Goal: Information Seeking & Learning: Find specific page/section

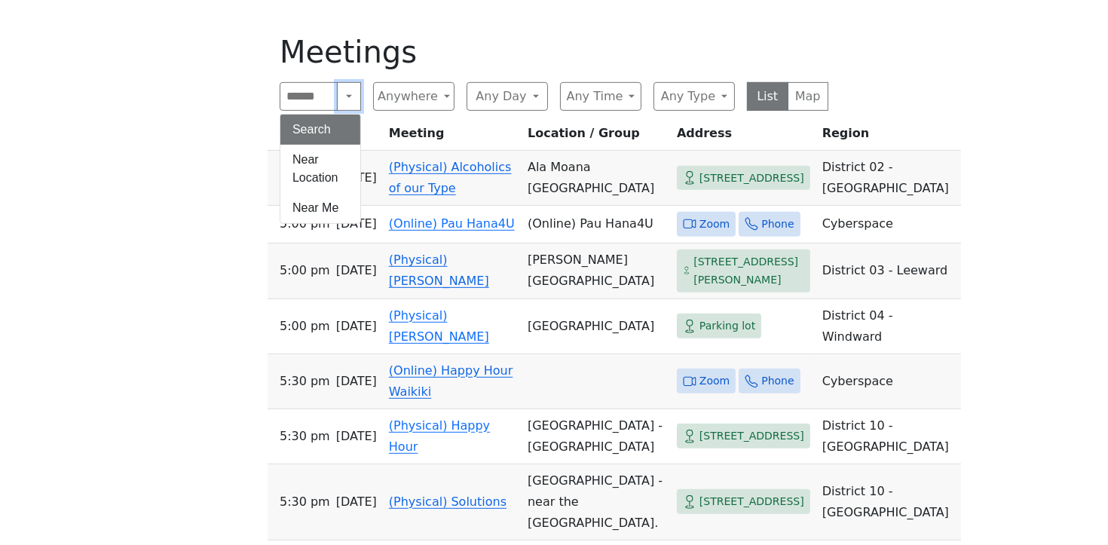
scroll to position [672, 0]
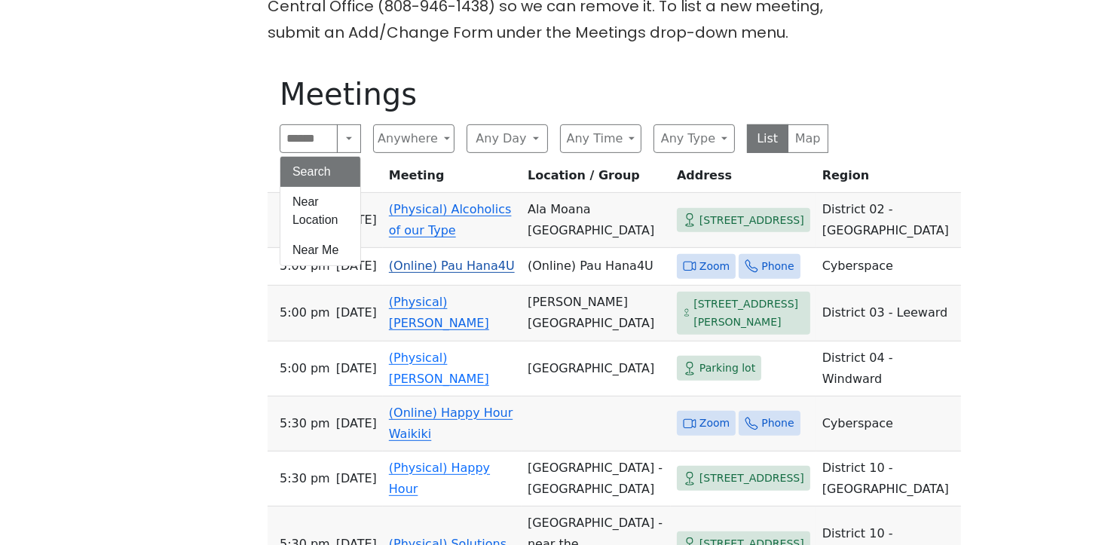
click at [700, 265] on span "Zoom" at bounding box center [715, 266] width 30 height 19
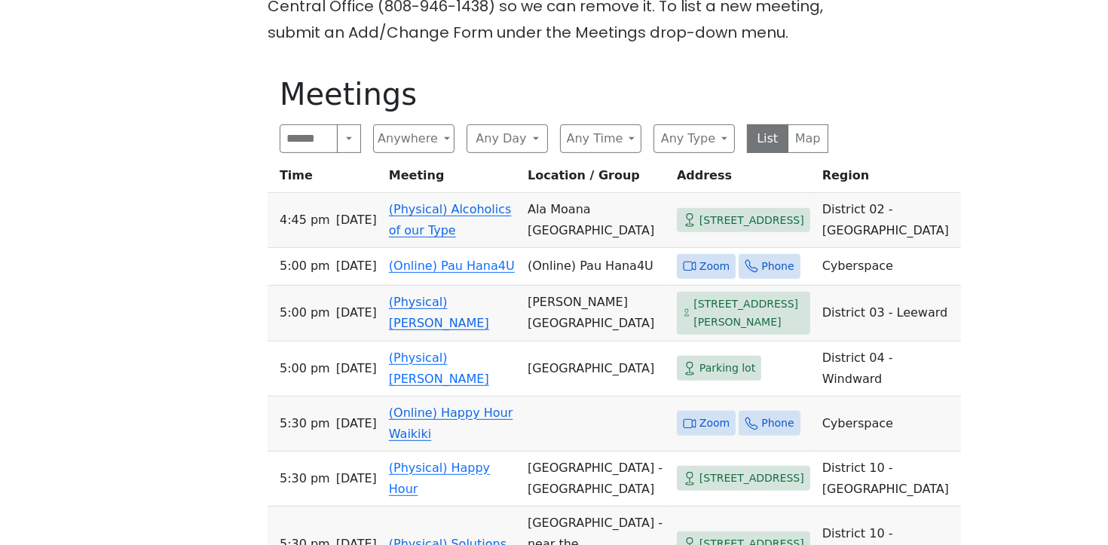
scroll to position [709, 0]
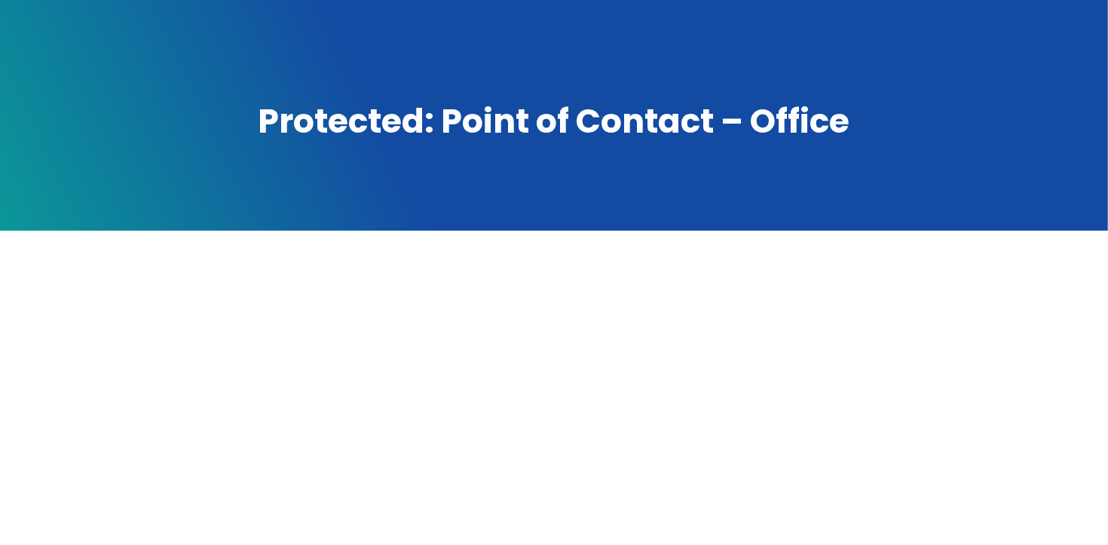
scroll to position [136, 0]
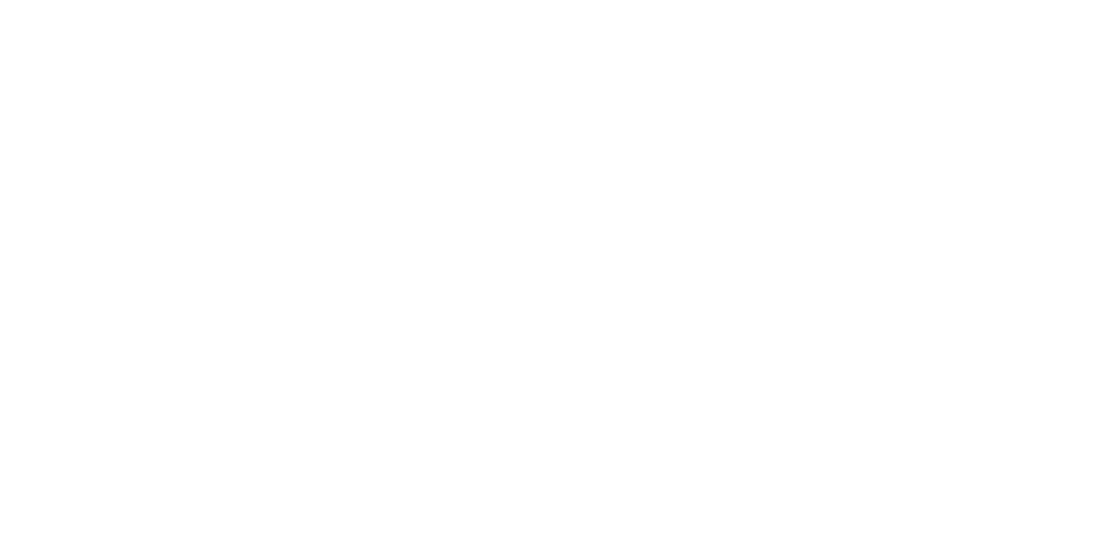
scroll to position [437, 0]
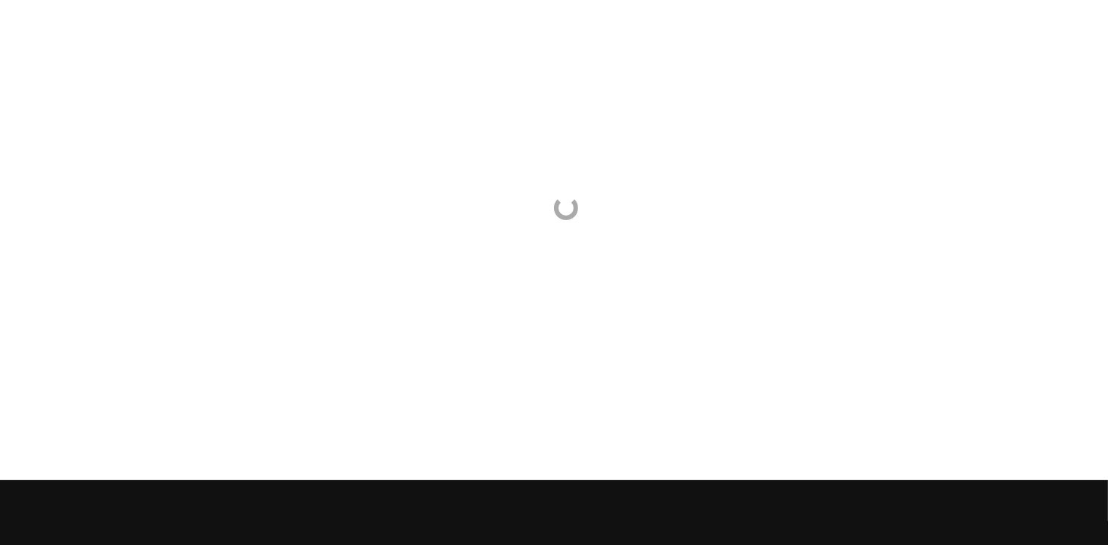
scroll to position [437, 0]
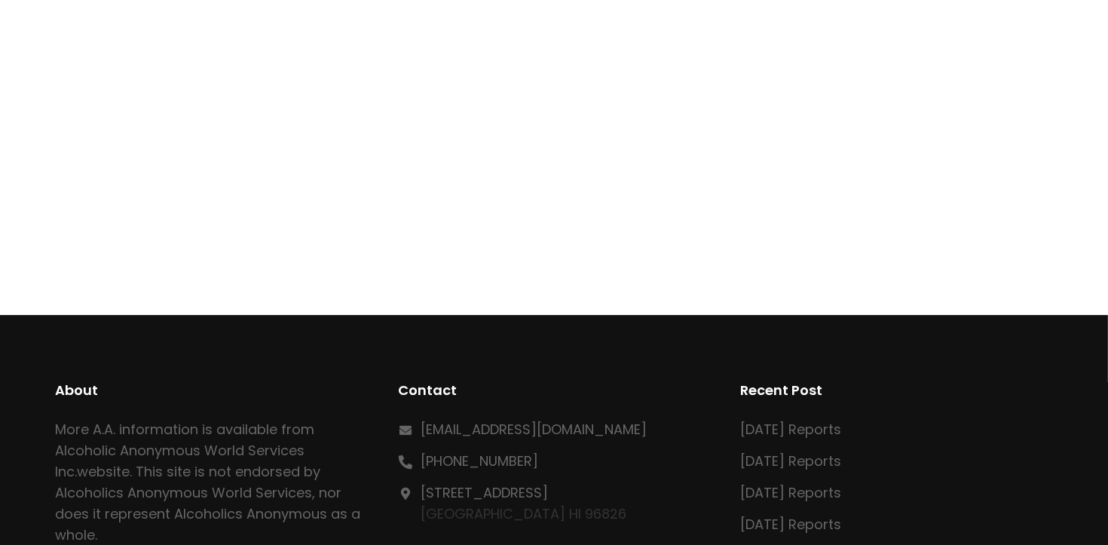
scroll to position [376, 0]
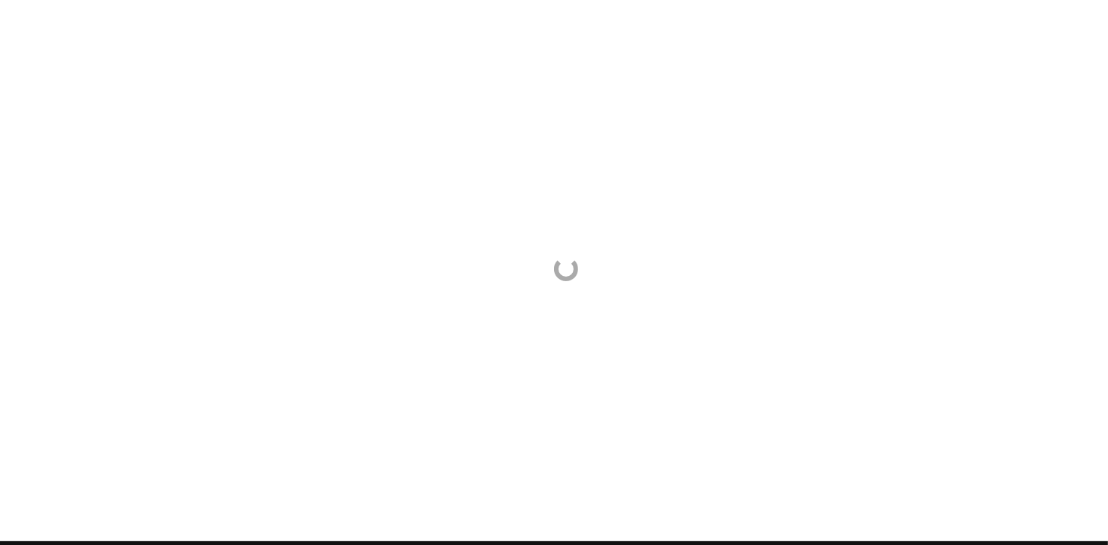
scroll to position [376, 0]
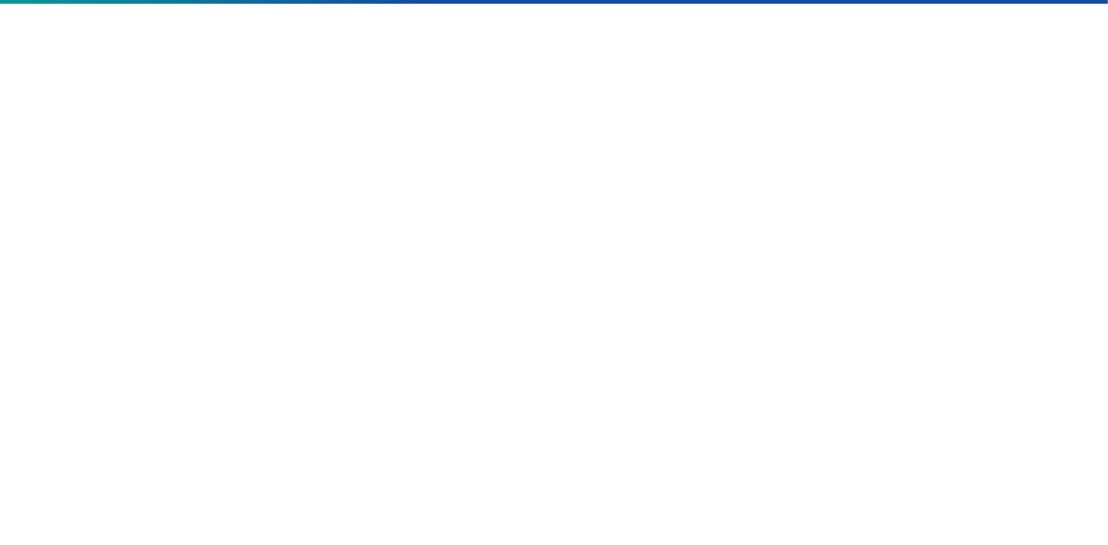
scroll to position [376, 0]
